Goal: Task Accomplishment & Management: Manage account settings

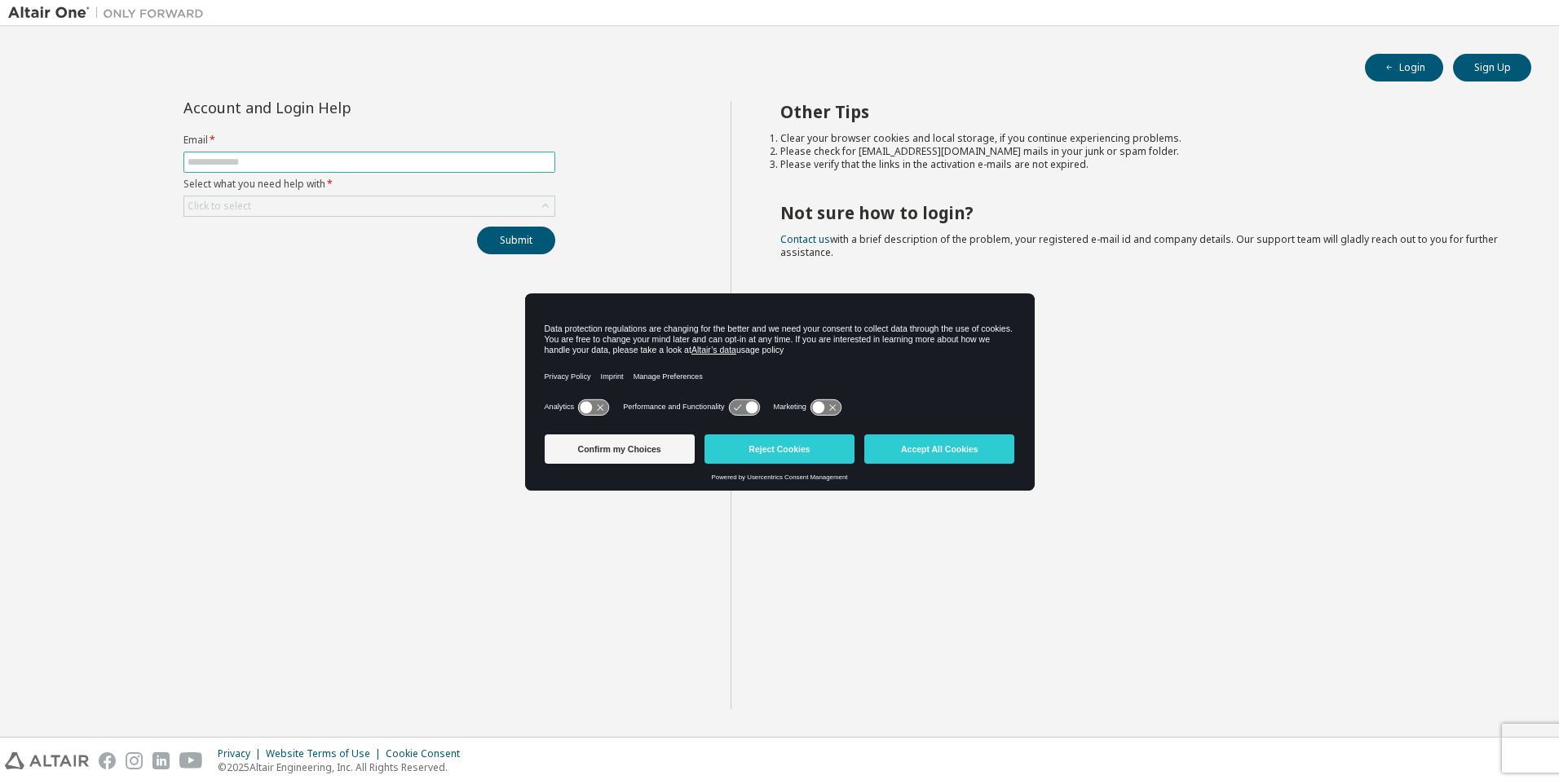
click at [241, 166] on input "text" at bounding box center [369, 162] width 363 height 13
type input "**********"
click at [318, 214] on div "Click to select" at bounding box center [369, 206] width 371 height 19
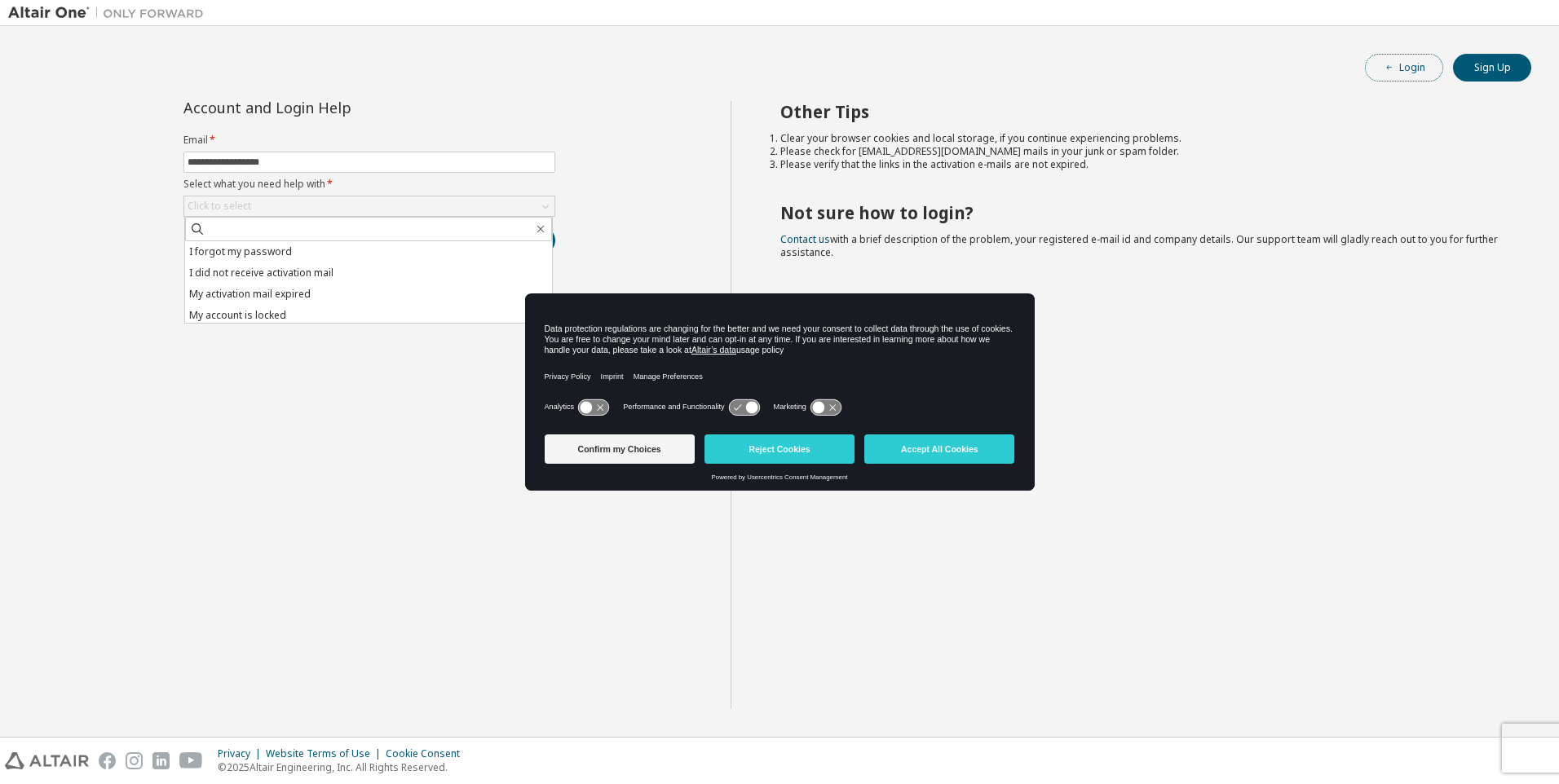
click at [1421, 71] on button "Login" at bounding box center [1403, 67] width 79 height 27
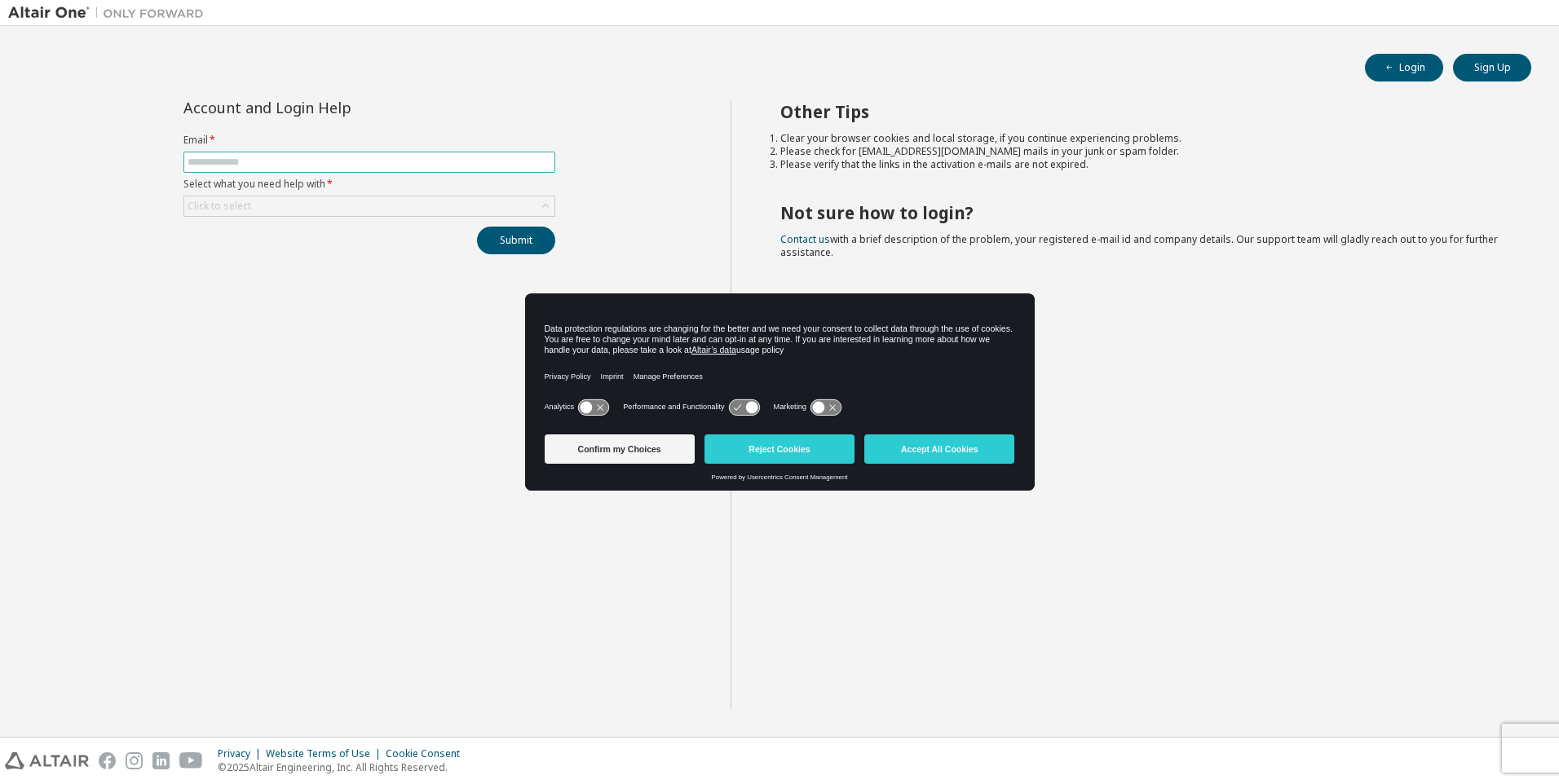
click at [284, 159] on input "text" at bounding box center [369, 162] width 363 height 13
type input "**********"
click at [287, 203] on div "Click to select" at bounding box center [369, 206] width 371 height 19
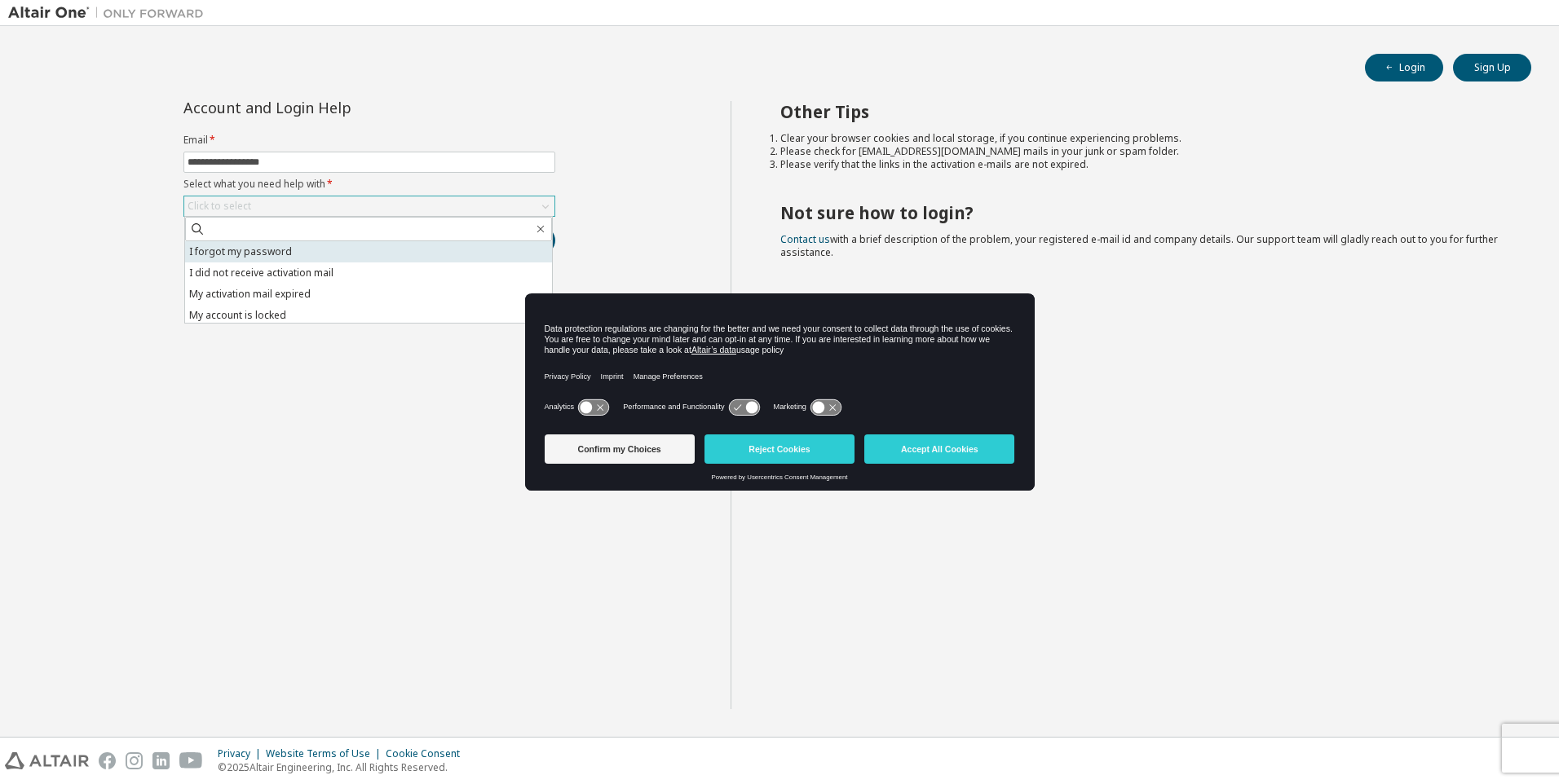
click at [287, 254] on li "I forgot my password" at bounding box center [368, 252] width 367 height 21
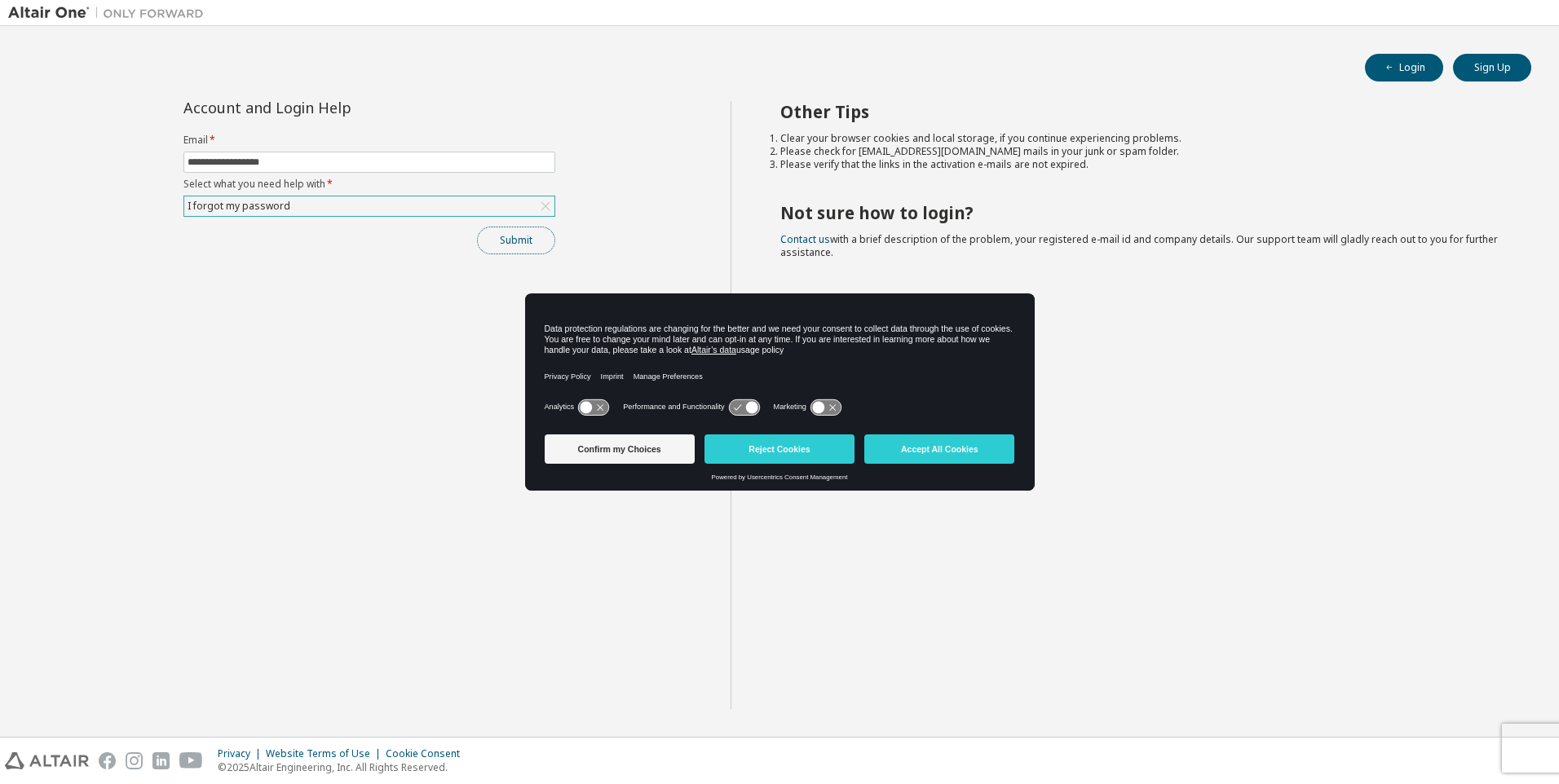
click at [494, 234] on button "Submit" at bounding box center [516, 240] width 79 height 27
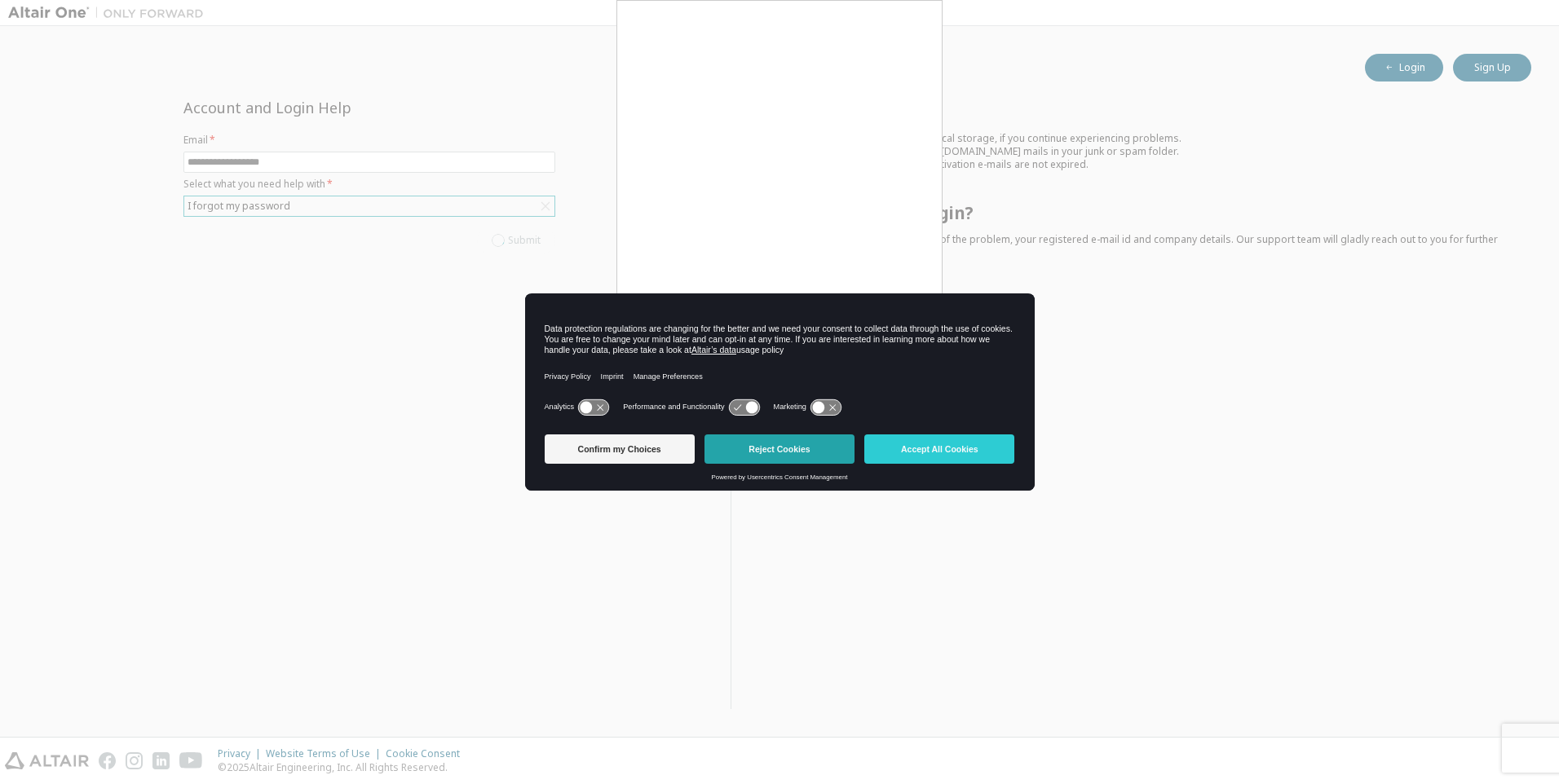
click at [793, 455] on button "Reject Cookies" at bounding box center [780, 448] width 150 height 29
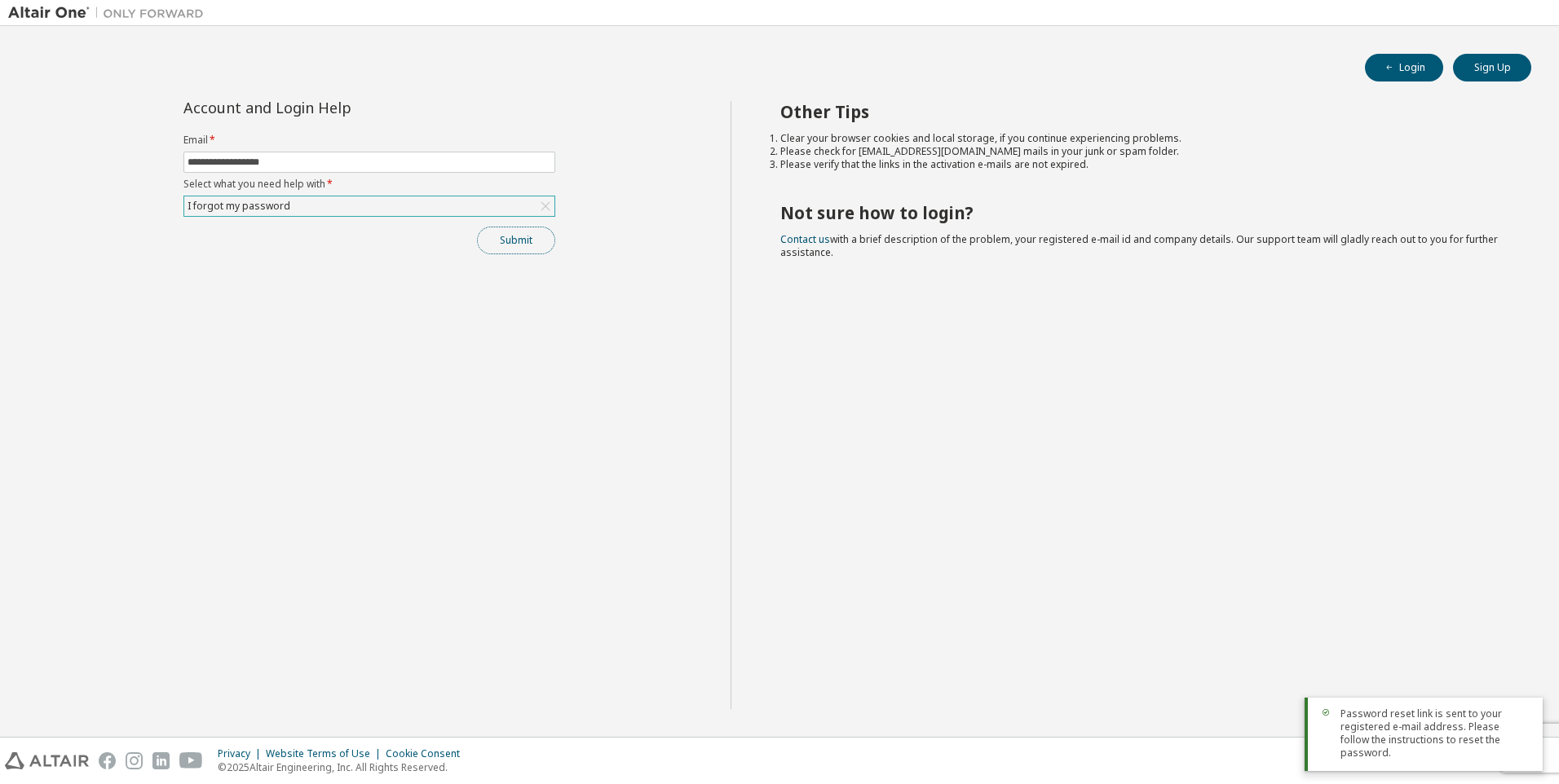
click at [498, 248] on button "Submit" at bounding box center [516, 240] width 79 height 27
click at [539, 246] on button "Submit" at bounding box center [516, 240] width 79 height 27
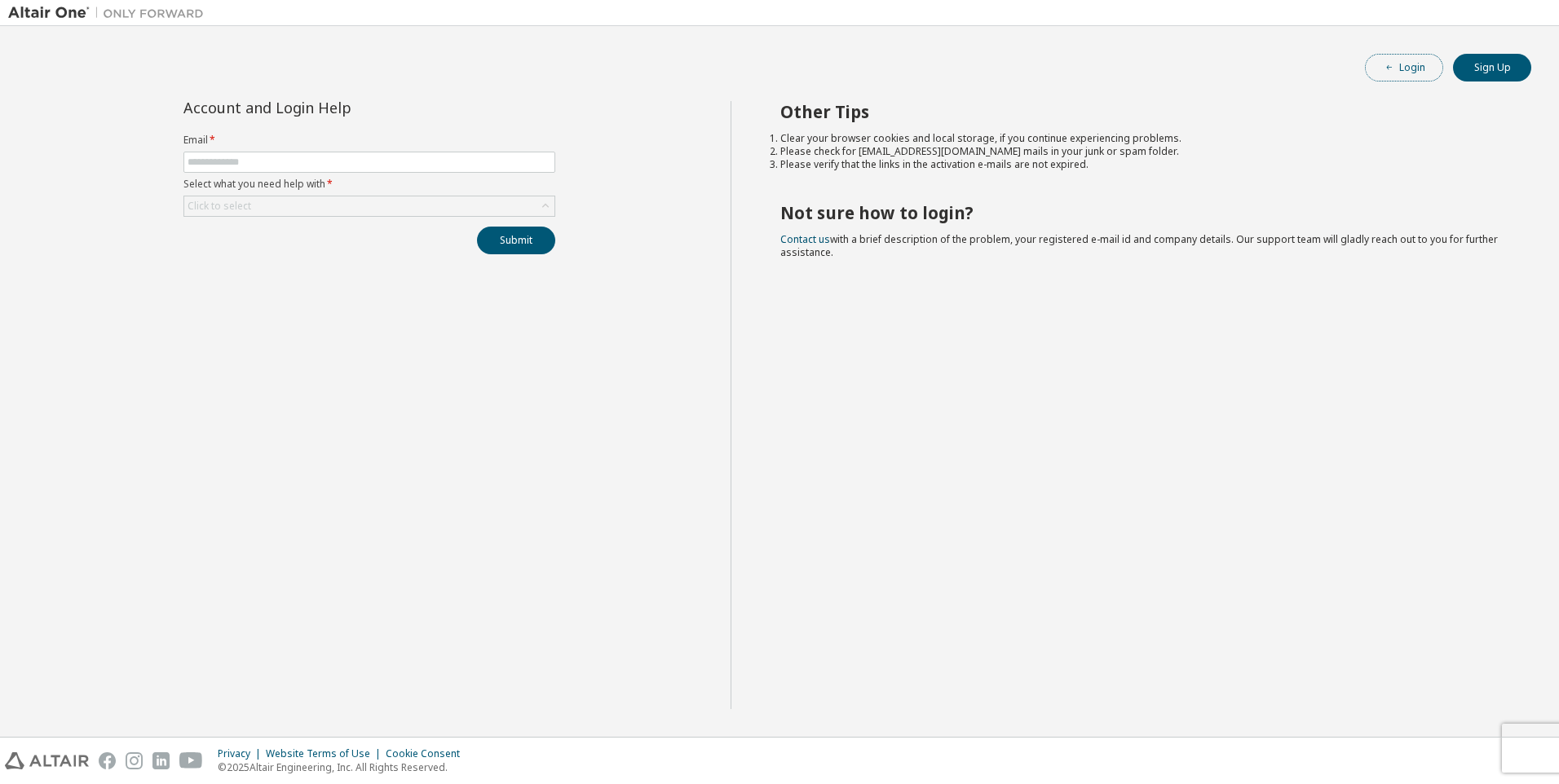
click at [1424, 73] on button "Login" at bounding box center [1403, 67] width 79 height 27
